Goal: Task Accomplishment & Management: Complete application form

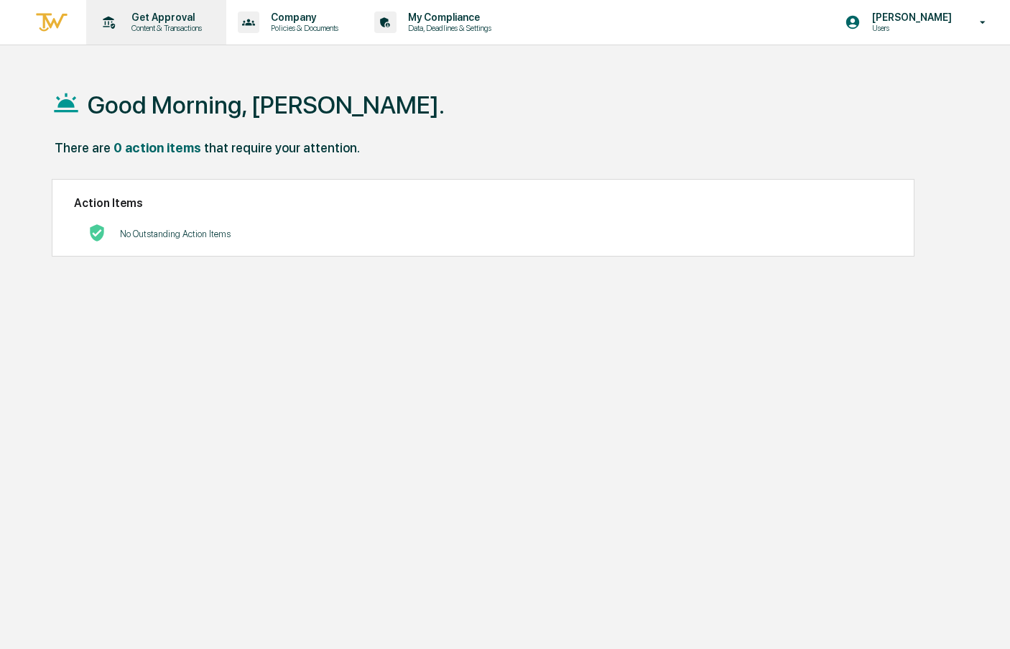
click at [120, 29] on p "Content & Transactions" at bounding box center [164, 28] width 89 height 10
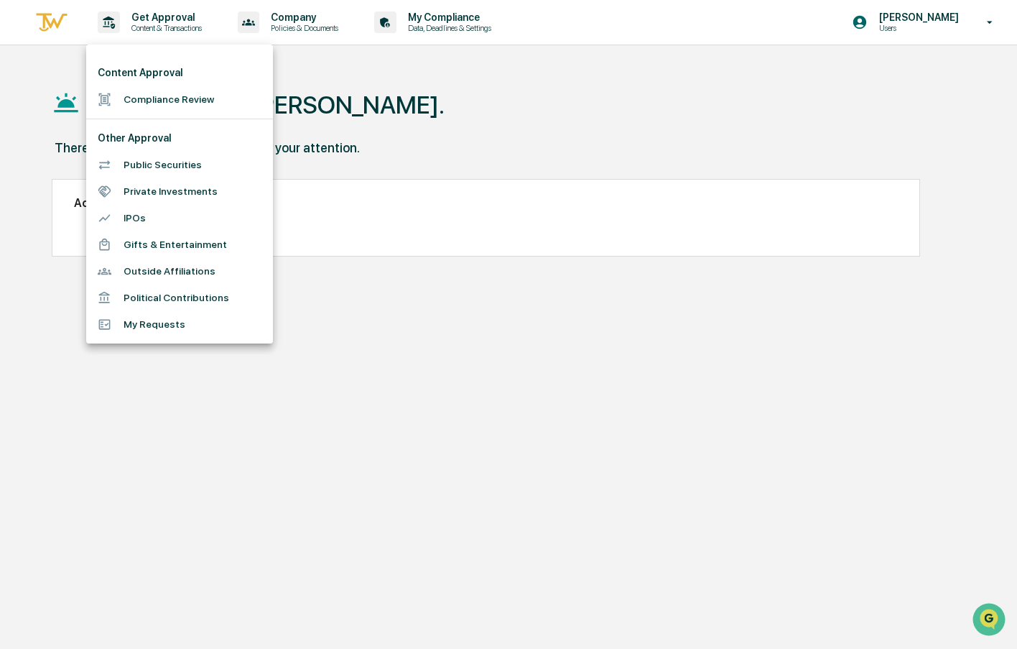
click at [173, 97] on li "Compliance Review" at bounding box center [179, 99] width 187 height 27
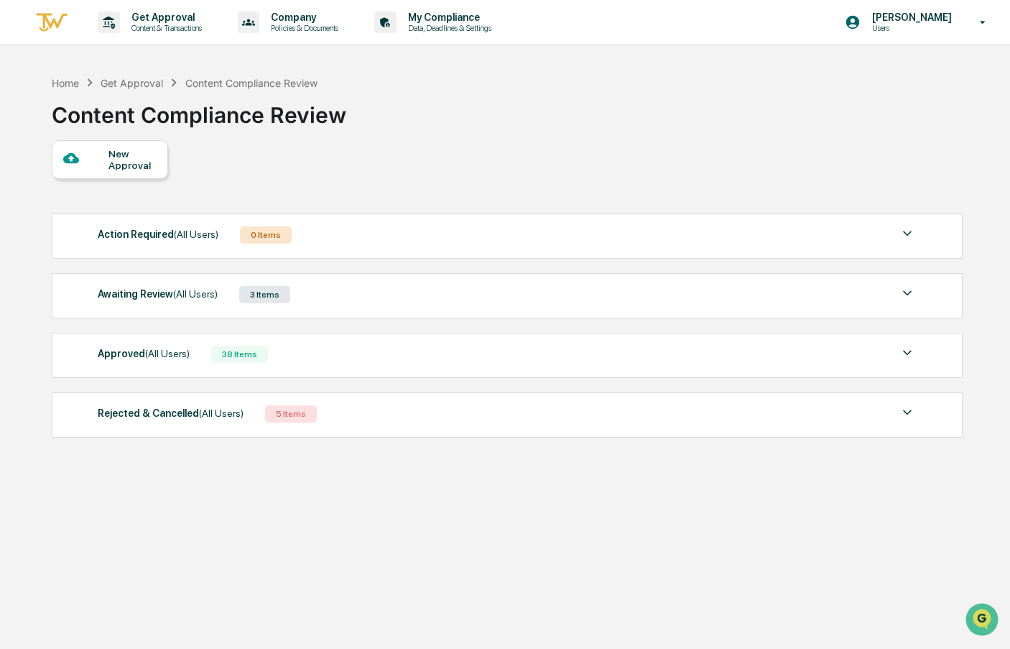
click at [120, 156] on div "New Approval" at bounding box center [132, 159] width 48 height 23
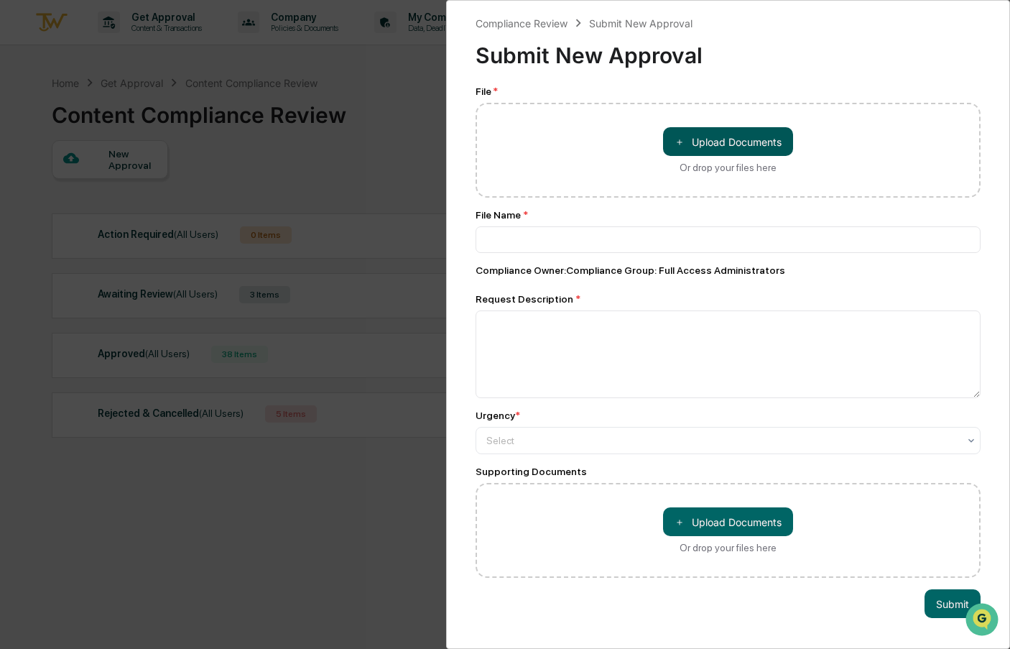
click at [735, 144] on button "＋ Upload Documents" at bounding box center [728, 141] width 130 height 29
type input "**********"
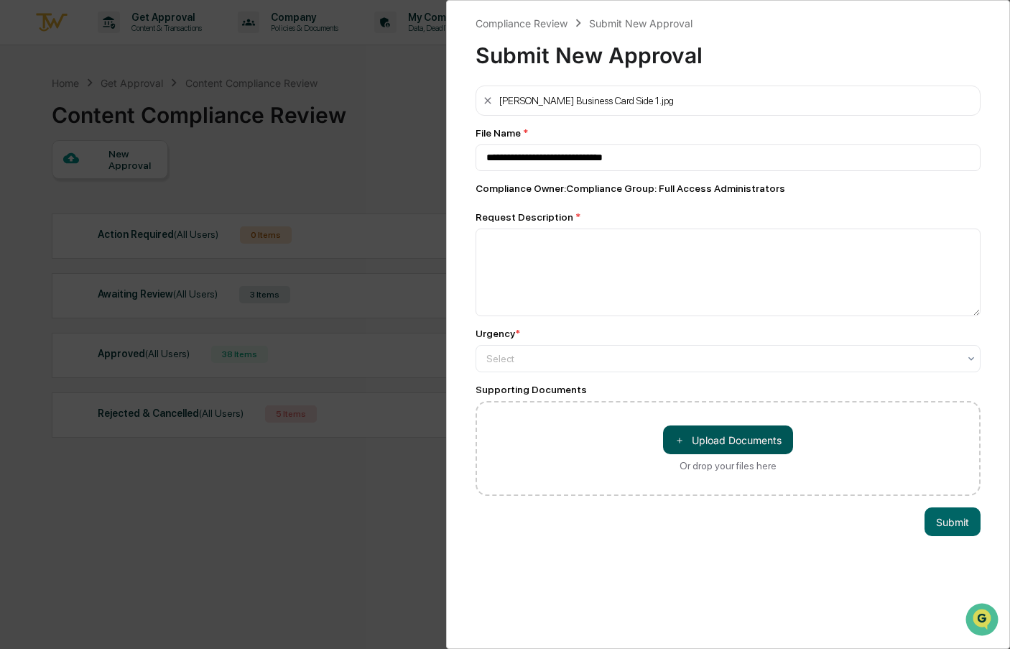
click at [752, 441] on button "＋ Upload Documents" at bounding box center [728, 439] width 130 height 29
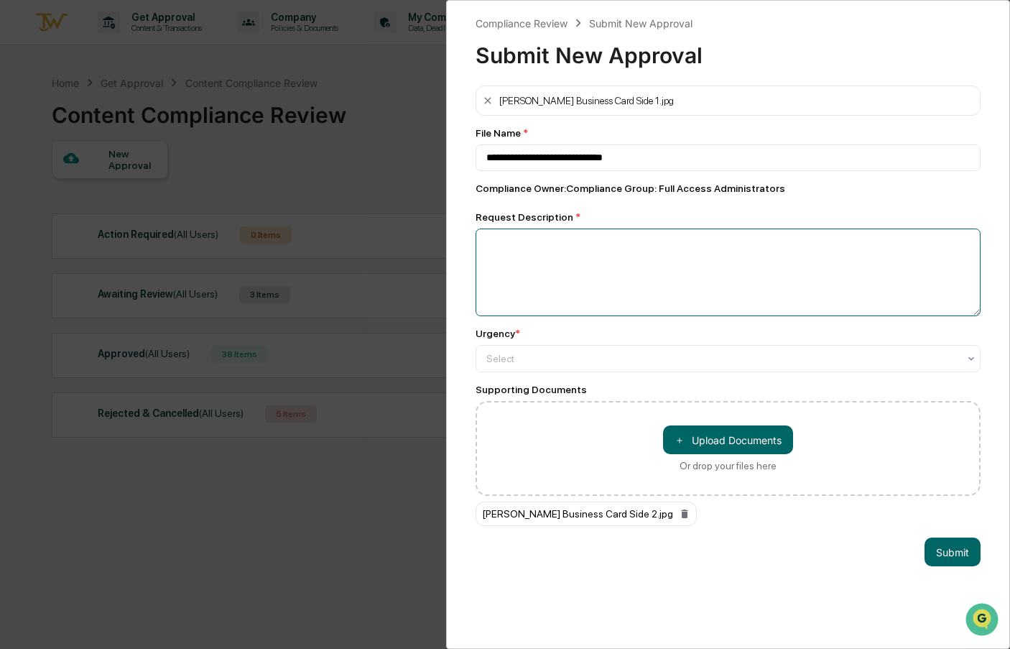
click at [573, 269] on textarea at bounding box center [727, 272] width 505 height 88
type textarea "**********"
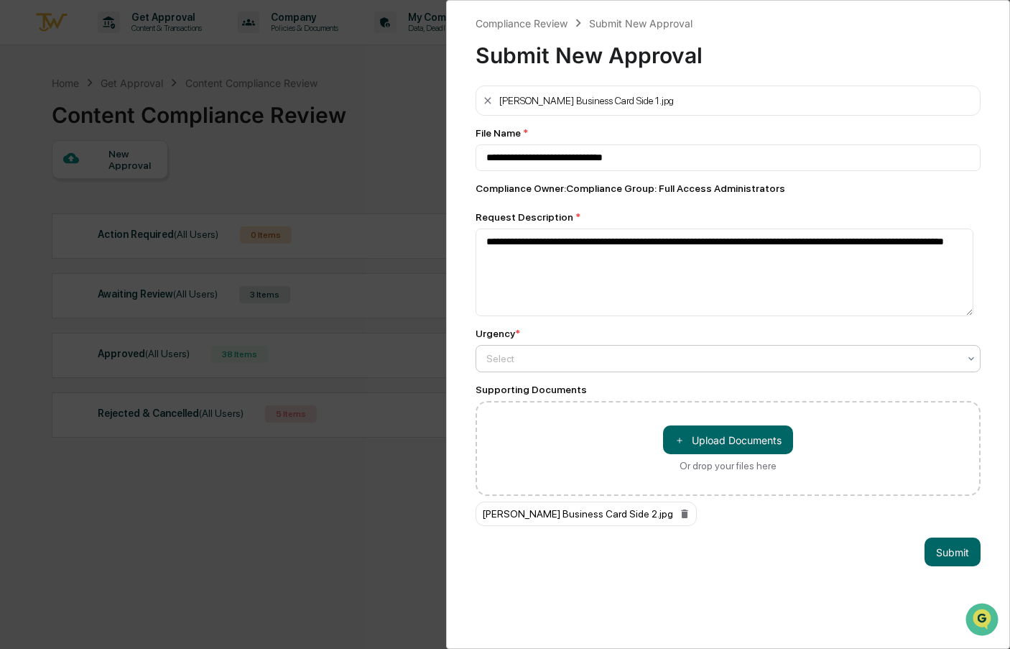
click at [549, 371] on div "Select" at bounding box center [727, 358] width 505 height 27
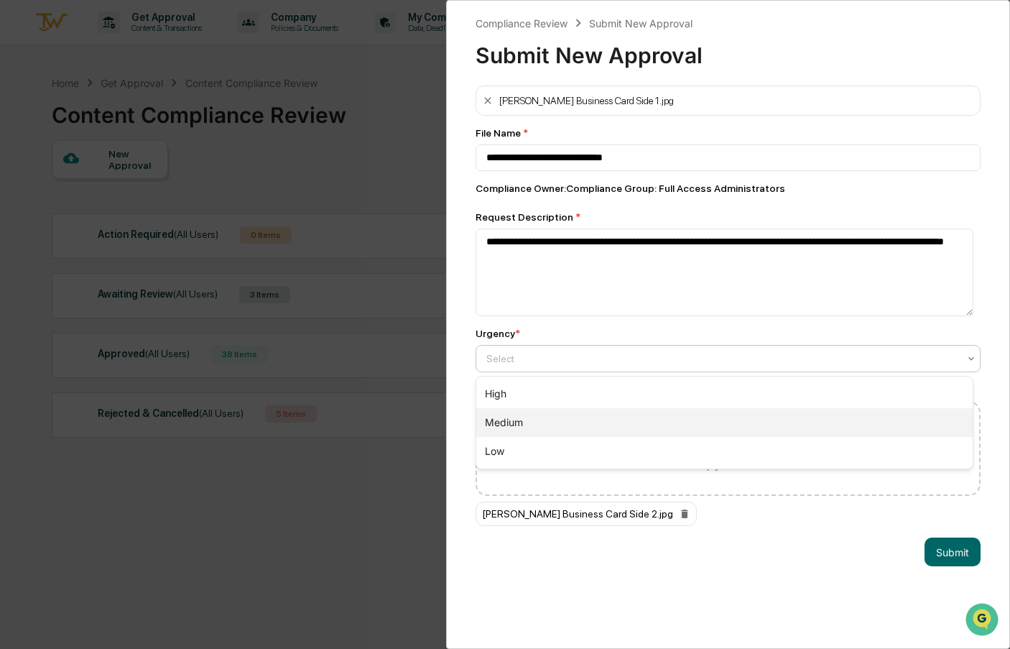
click at [534, 419] on div "Medium" at bounding box center [724, 422] width 496 height 29
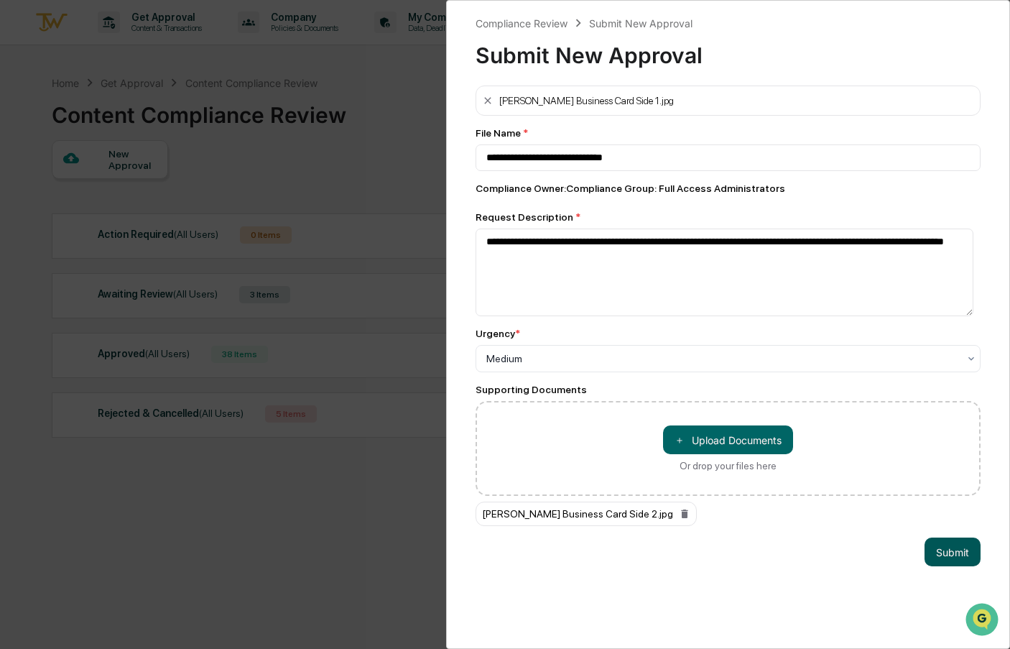
click at [957, 559] on button "Submit" at bounding box center [952, 551] width 56 height 29
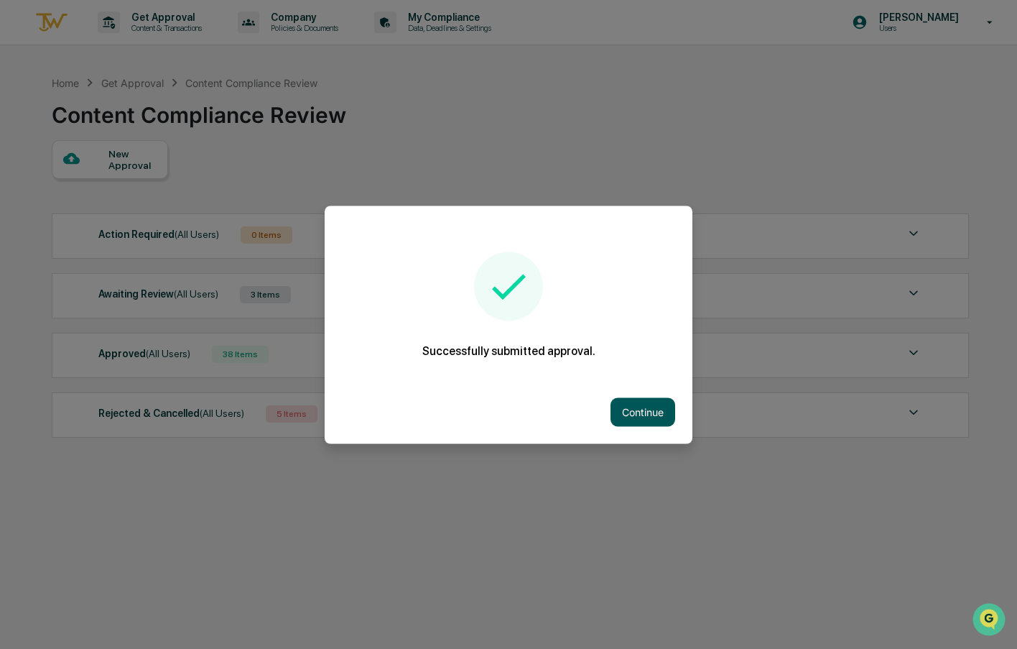
click at [626, 415] on button "Continue" at bounding box center [642, 411] width 65 height 29
